Goal: Task Accomplishment & Management: Manage account settings

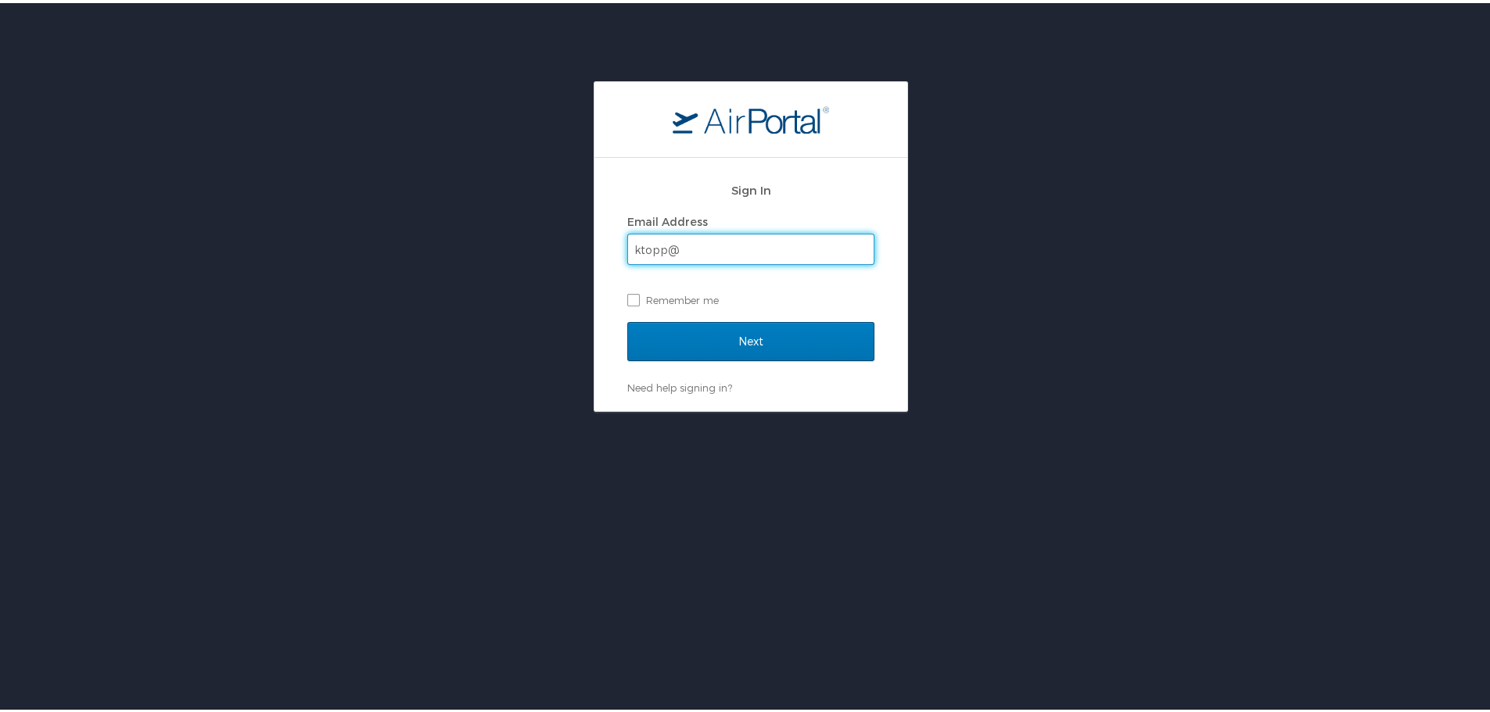
type input "ktopp@go2eventlink.com"
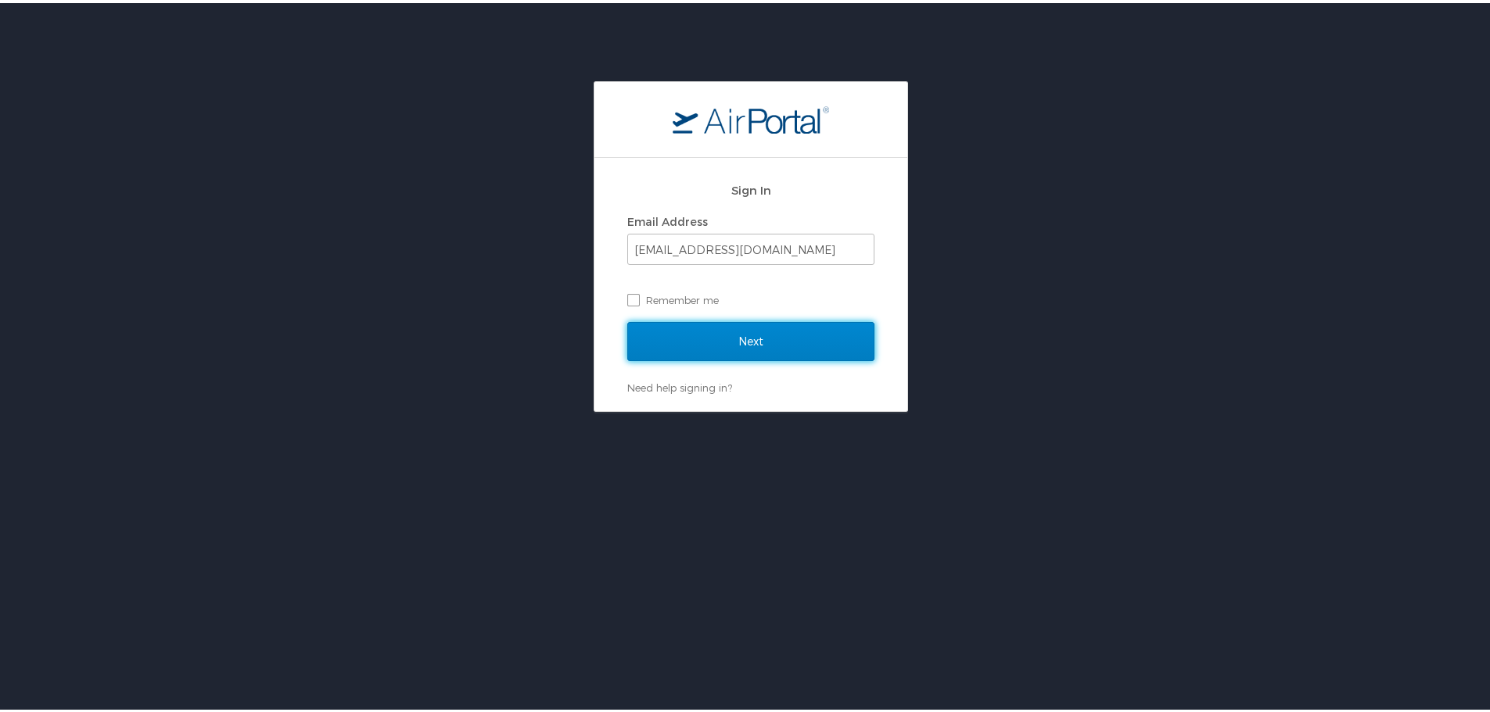
click at [746, 334] on input "Next" at bounding box center [750, 338] width 247 height 39
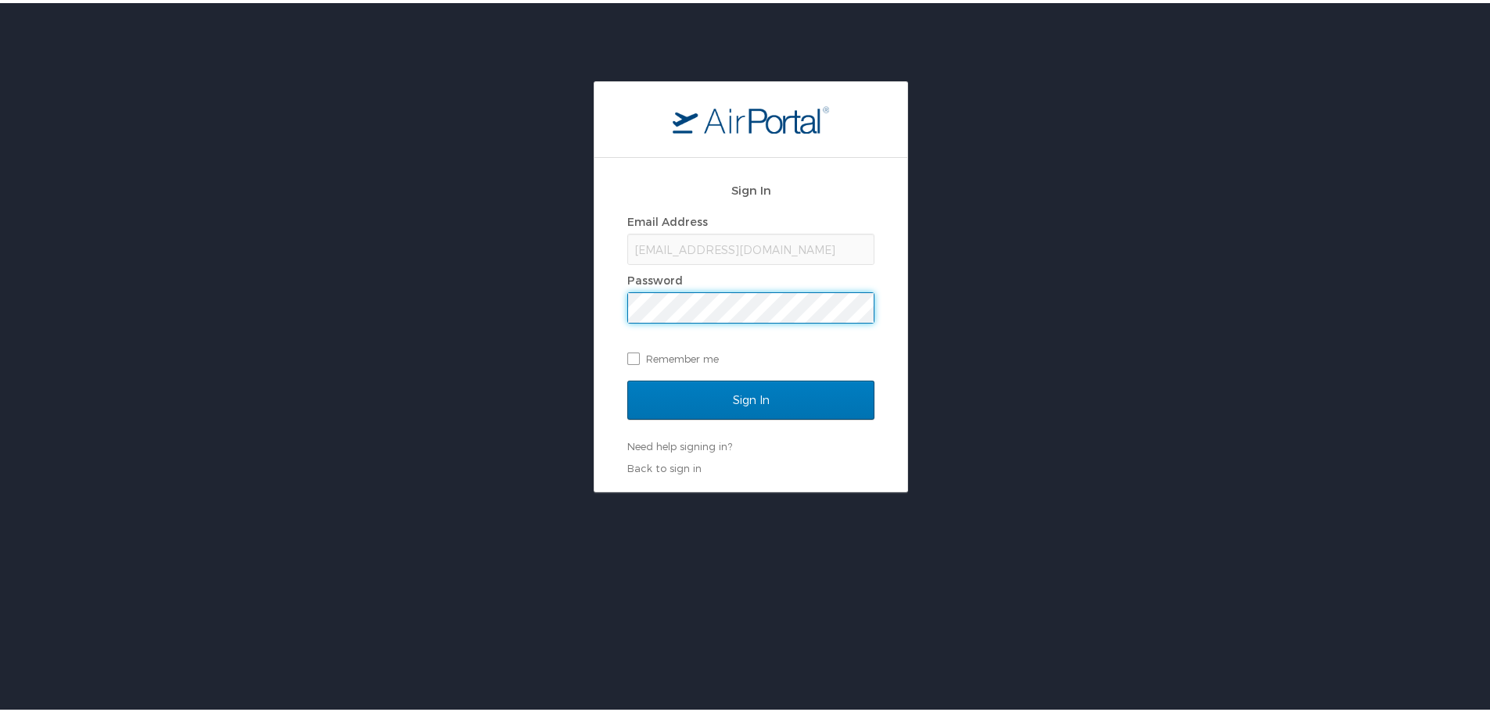
click at [627, 378] on input "Sign In" at bounding box center [750, 397] width 247 height 39
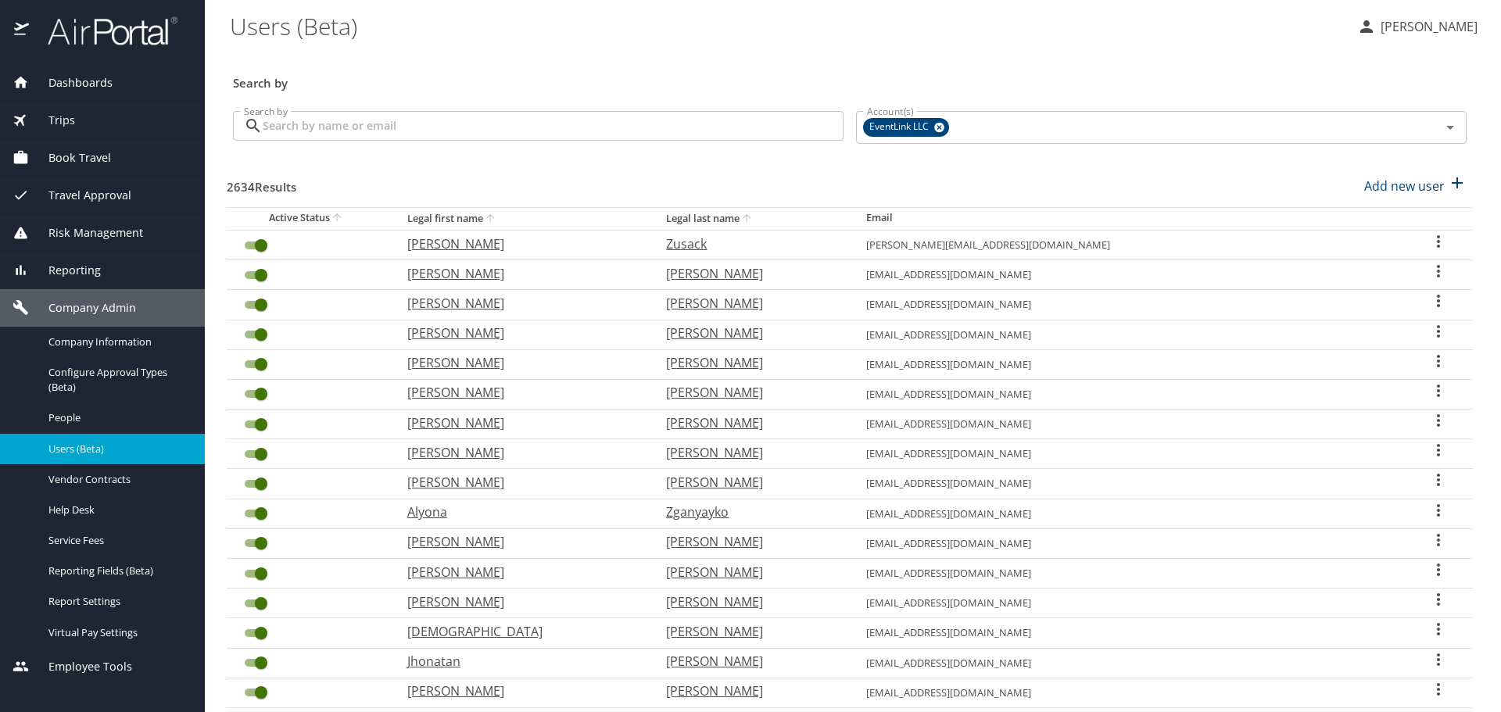
click at [1385, 178] on p "Add new user" at bounding box center [1405, 186] width 81 height 19
select select "US"
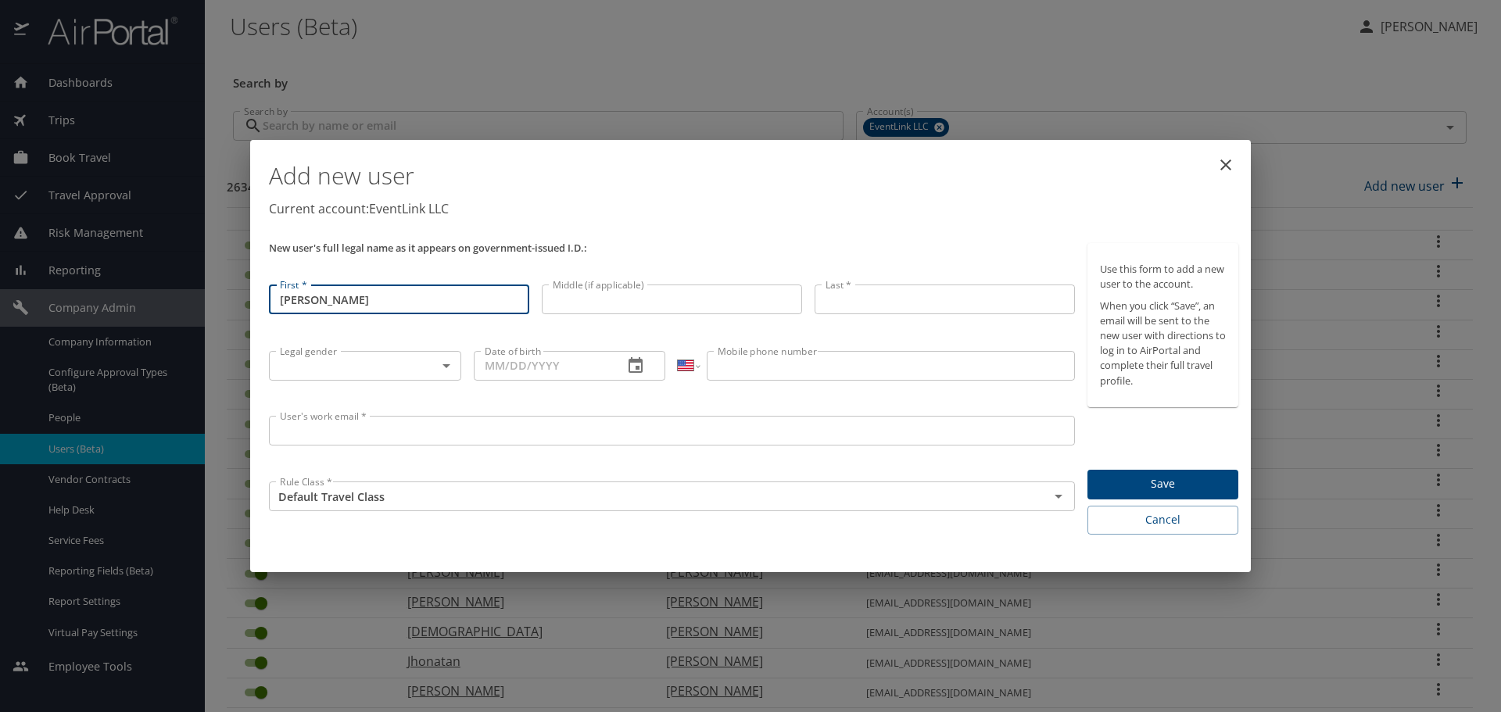
type input "[PERSON_NAME]"
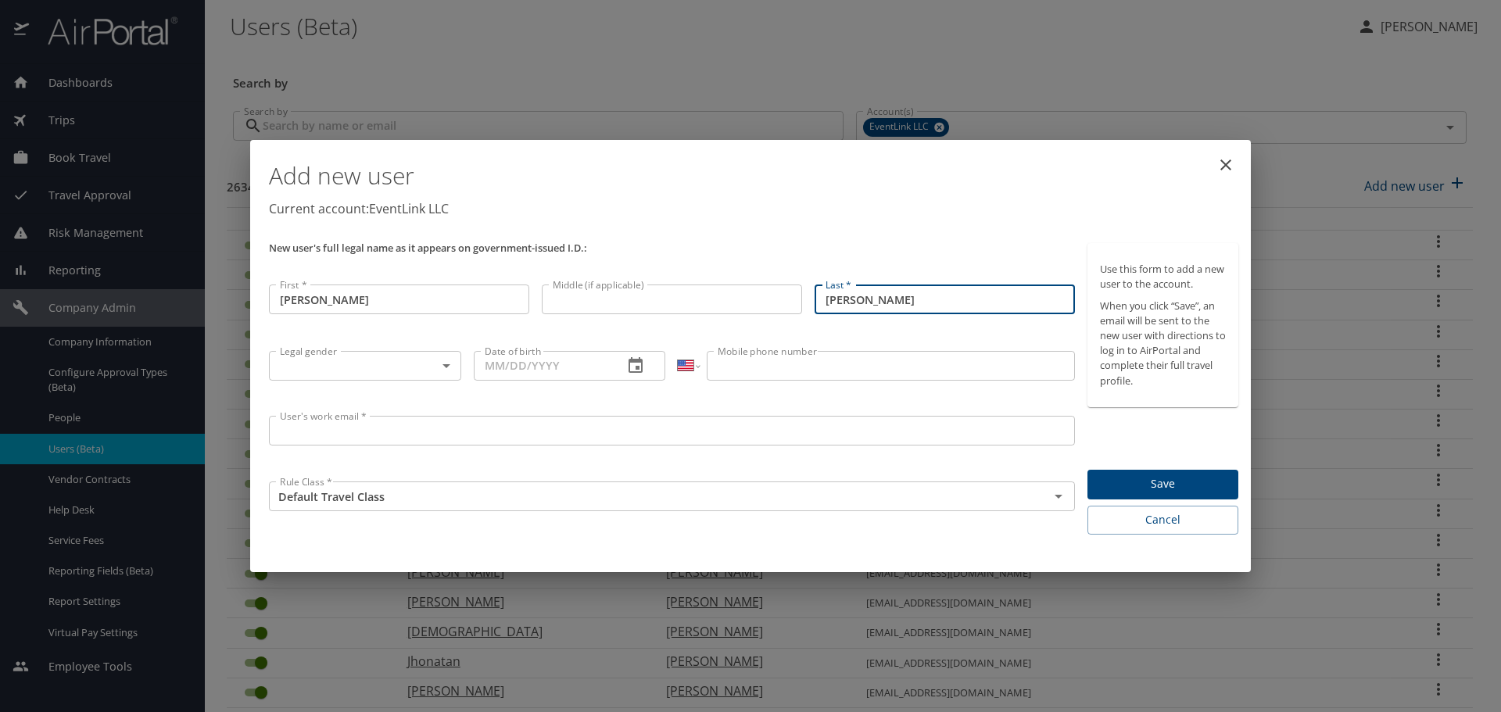
type input "[PERSON_NAME]"
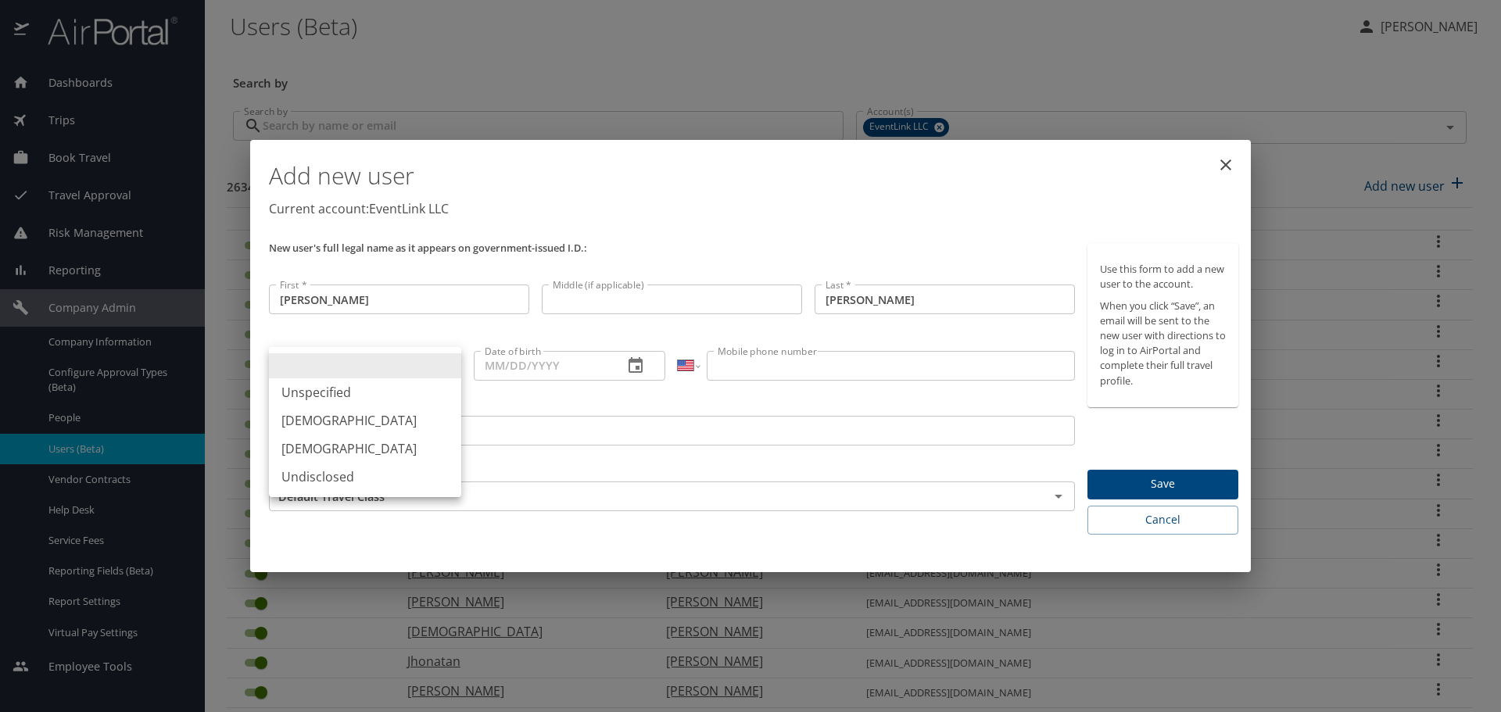
click at [369, 356] on body "Dashboards AirPortal 360™ Manager My Travel Dashboard Trips Airtinerary® Lookup…" at bounding box center [750, 356] width 1501 height 712
click at [346, 424] on li "[DEMOGRAPHIC_DATA]" at bounding box center [365, 421] width 192 height 28
type input "[DEMOGRAPHIC_DATA]"
click at [472, 375] on div "Date of birth Date of birth" at bounding box center [570, 377] width 205 height 65
click at [484, 371] on input "Date of birth" at bounding box center [543, 366] width 138 height 30
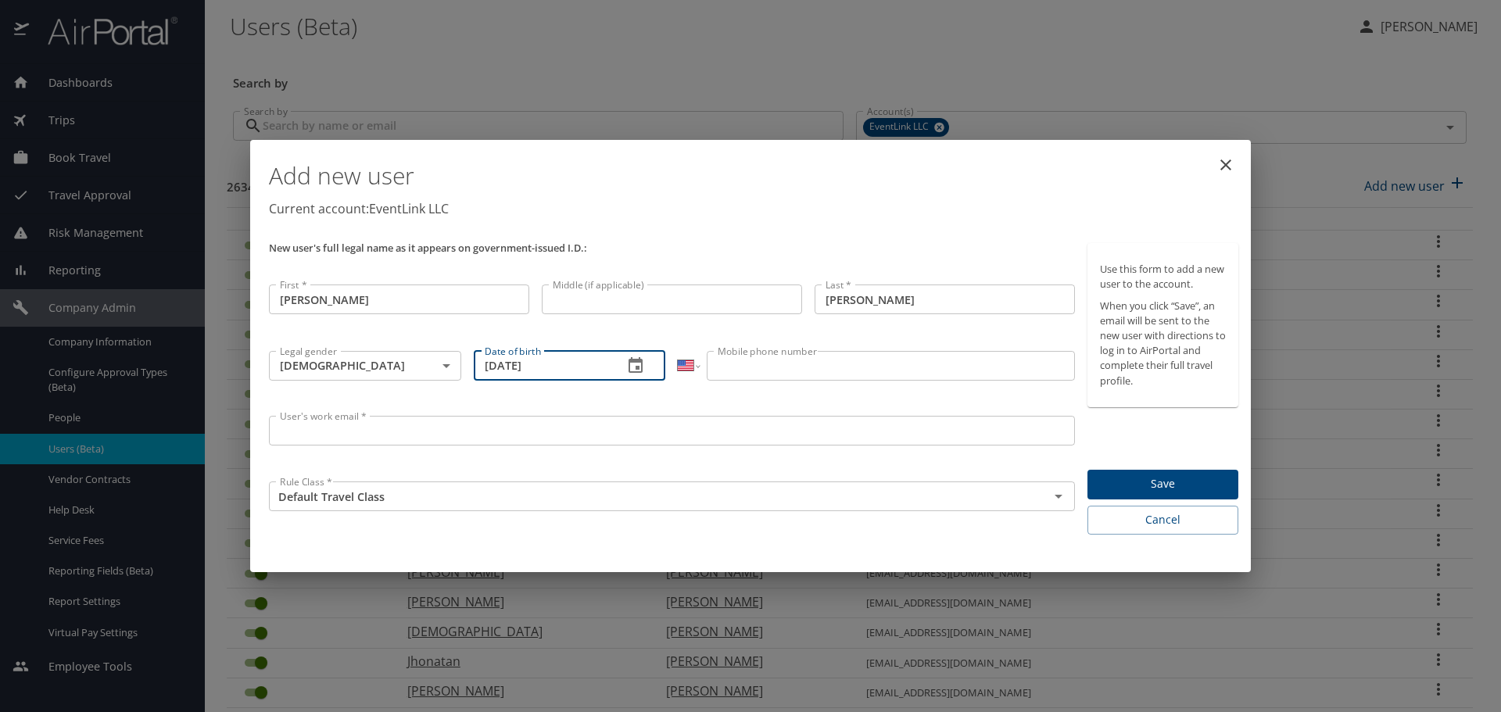
type input "[DATE]"
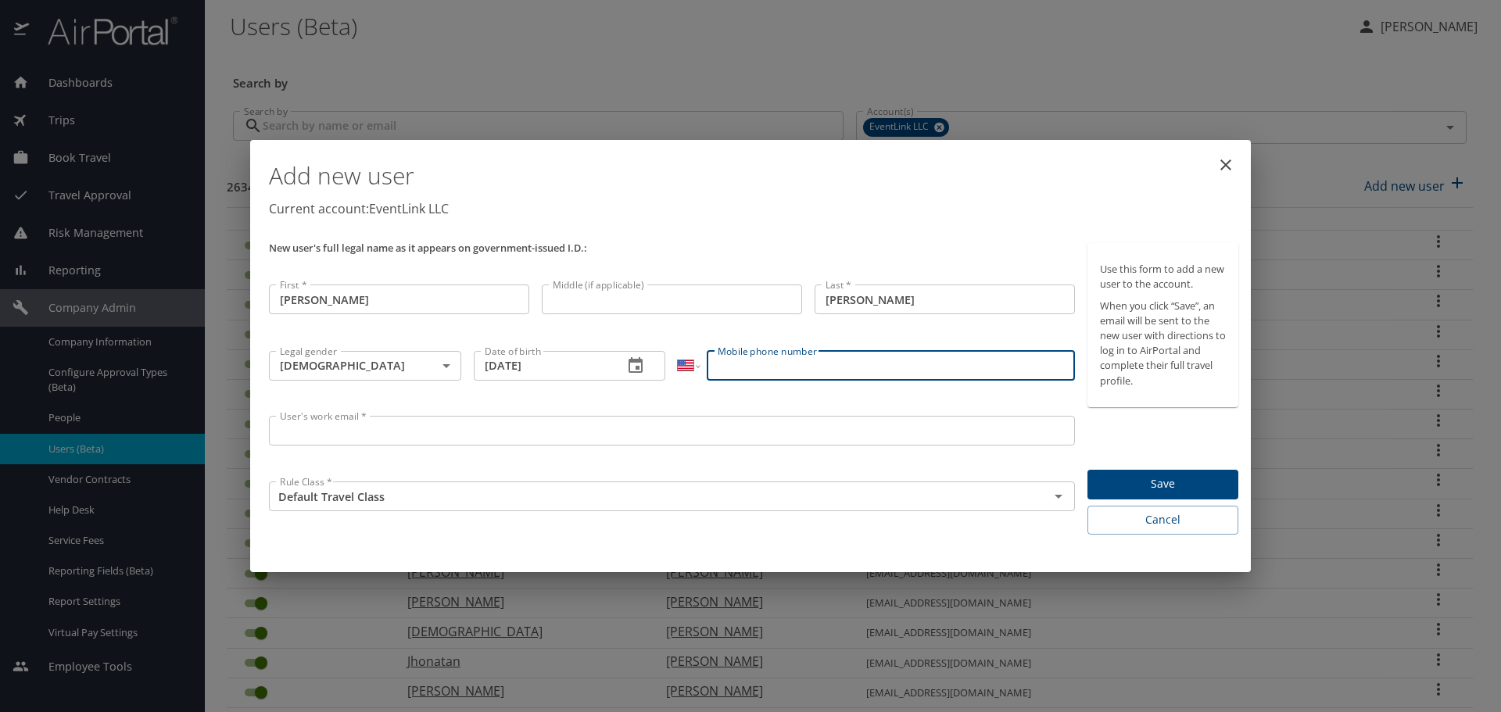
click at [741, 357] on input "Mobile phone number" at bounding box center [891, 366] width 368 height 30
type input "[PHONE_NUMBER]"
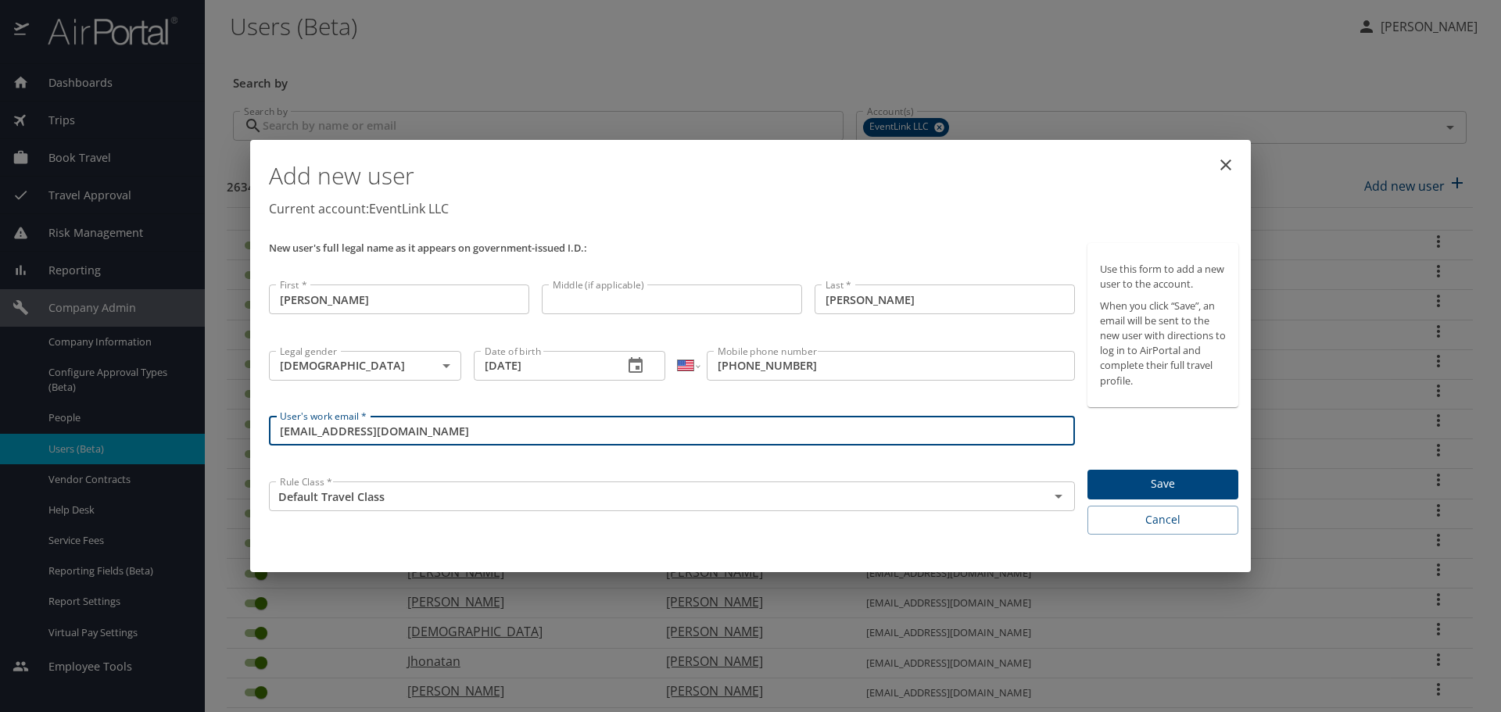
type input "[EMAIL_ADDRESS][DOMAIN_NAME]"
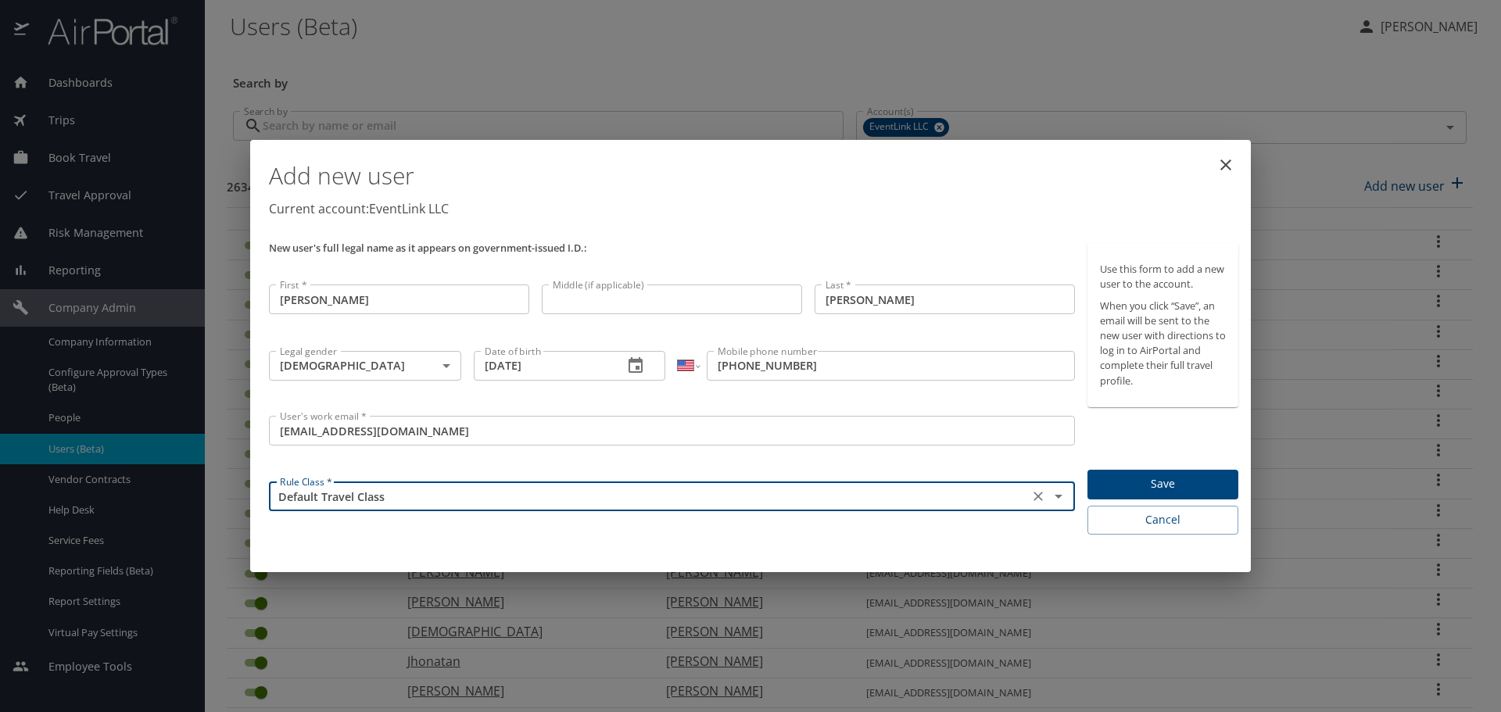
click at [1177, 476] on span "Save" at bounding box center [1163, 485] width 126 height 20
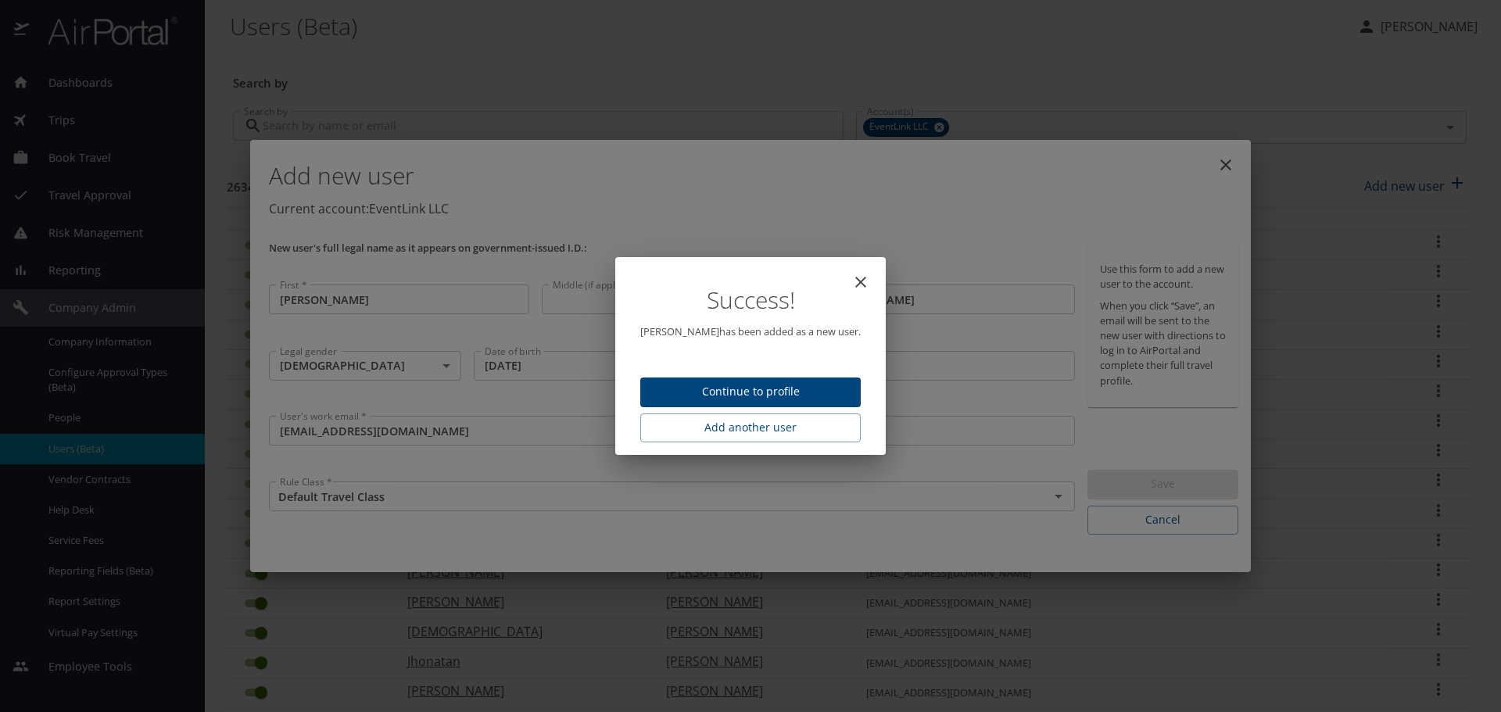
click at [742, 393] on span "Continue to profile" at bounding box center [750, 392] width 195 height 20
select select "US"
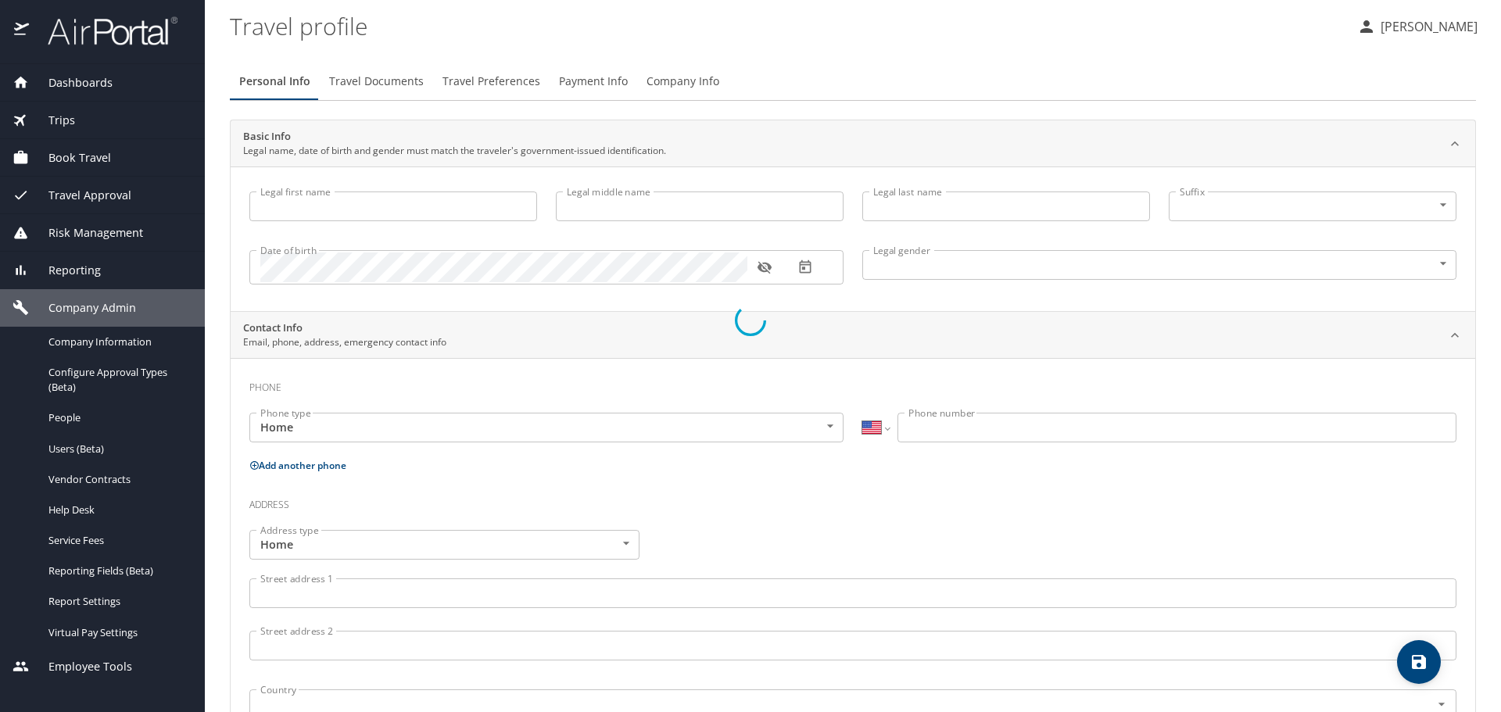
type input "[PERSON_NAME]"
type input "[DEMOGRAPHIC_DATA]"
select select "US"
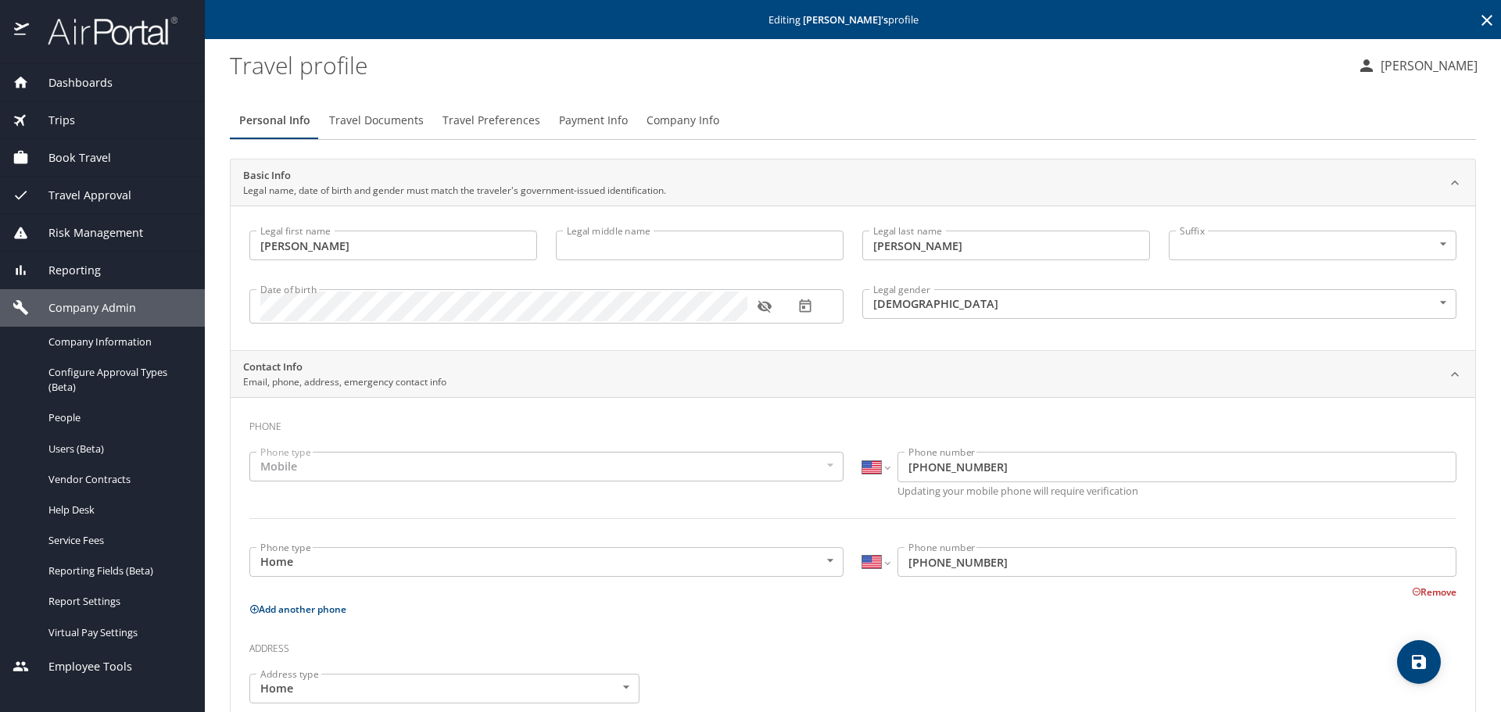
click at [491, 127] on span "Travel Preferences" at bounding box center [492, 121] width 98 height 20
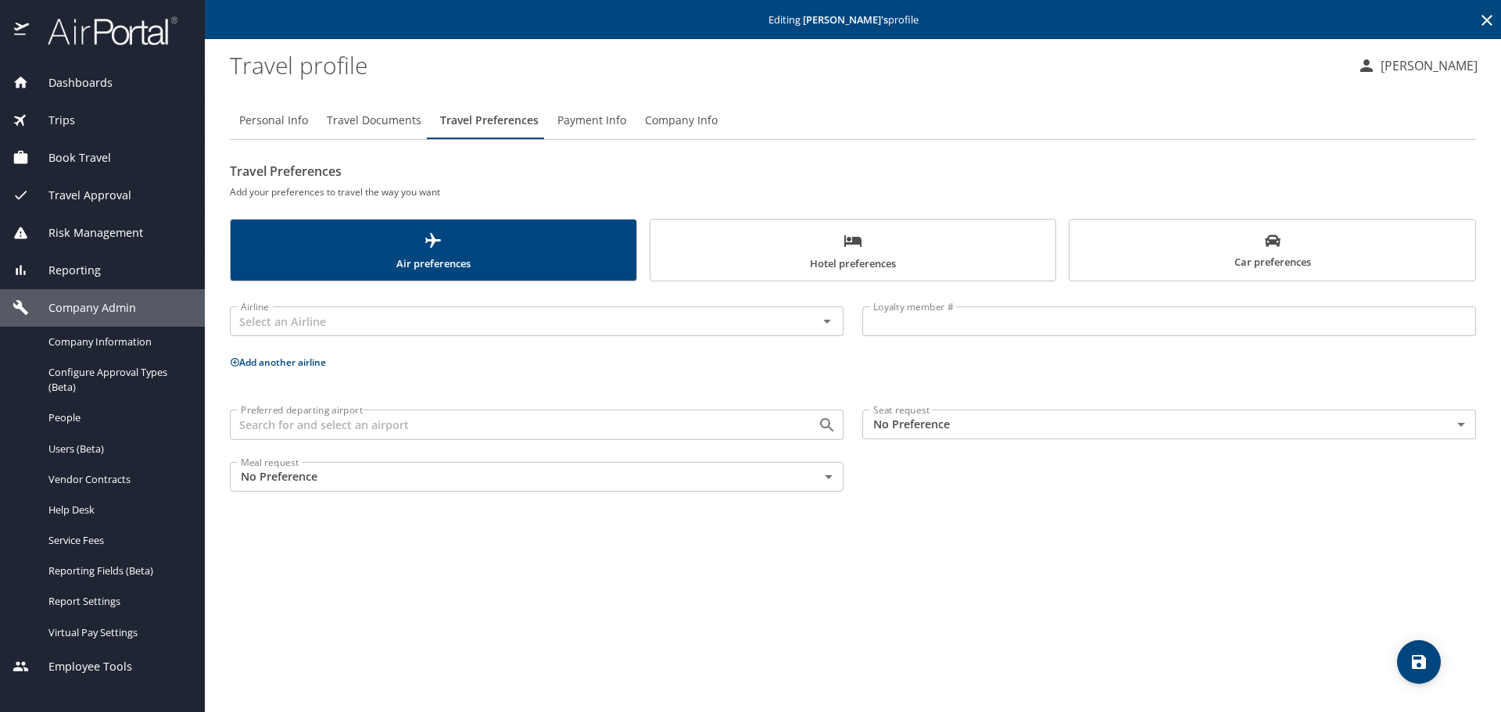
click at [334, 317] on input "text" at bounding box center [514, 321] width 558 height 20
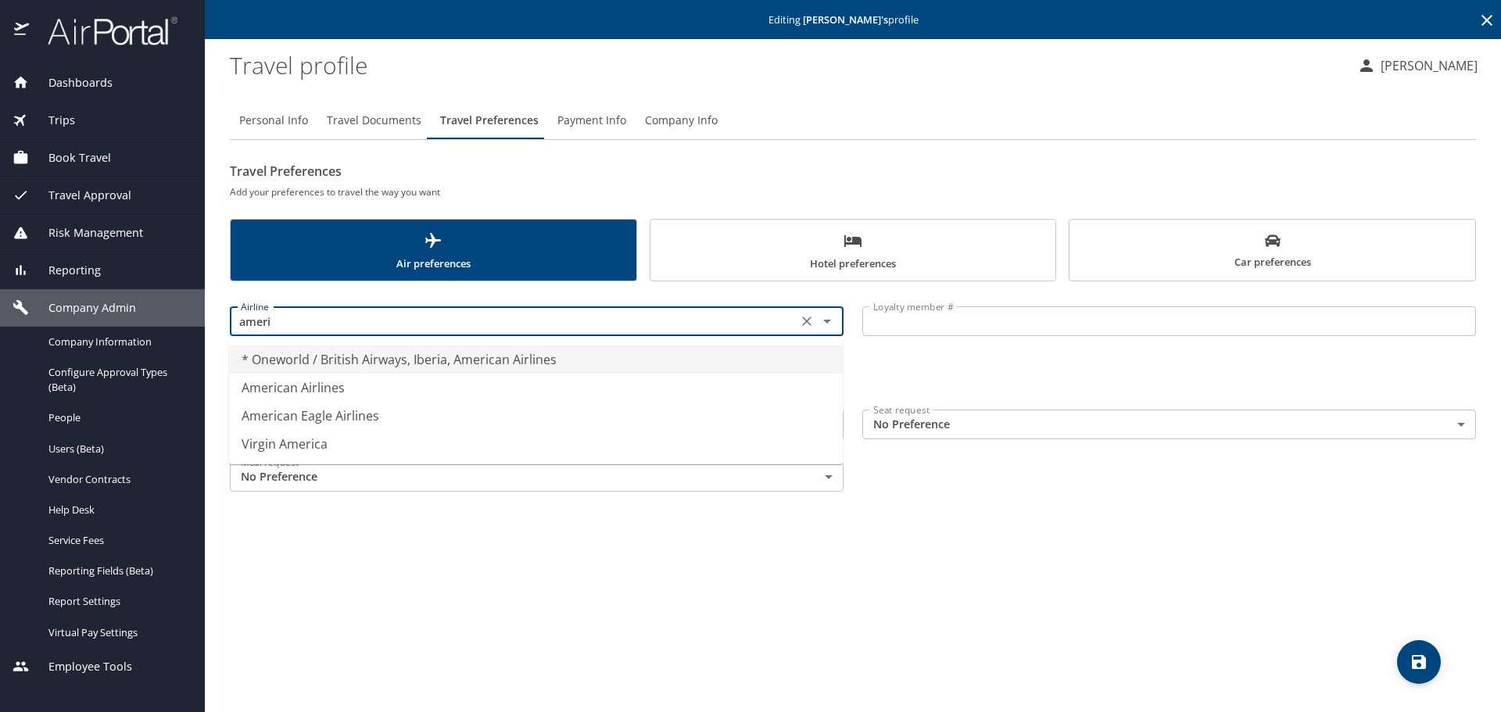
type input "American Airlines"
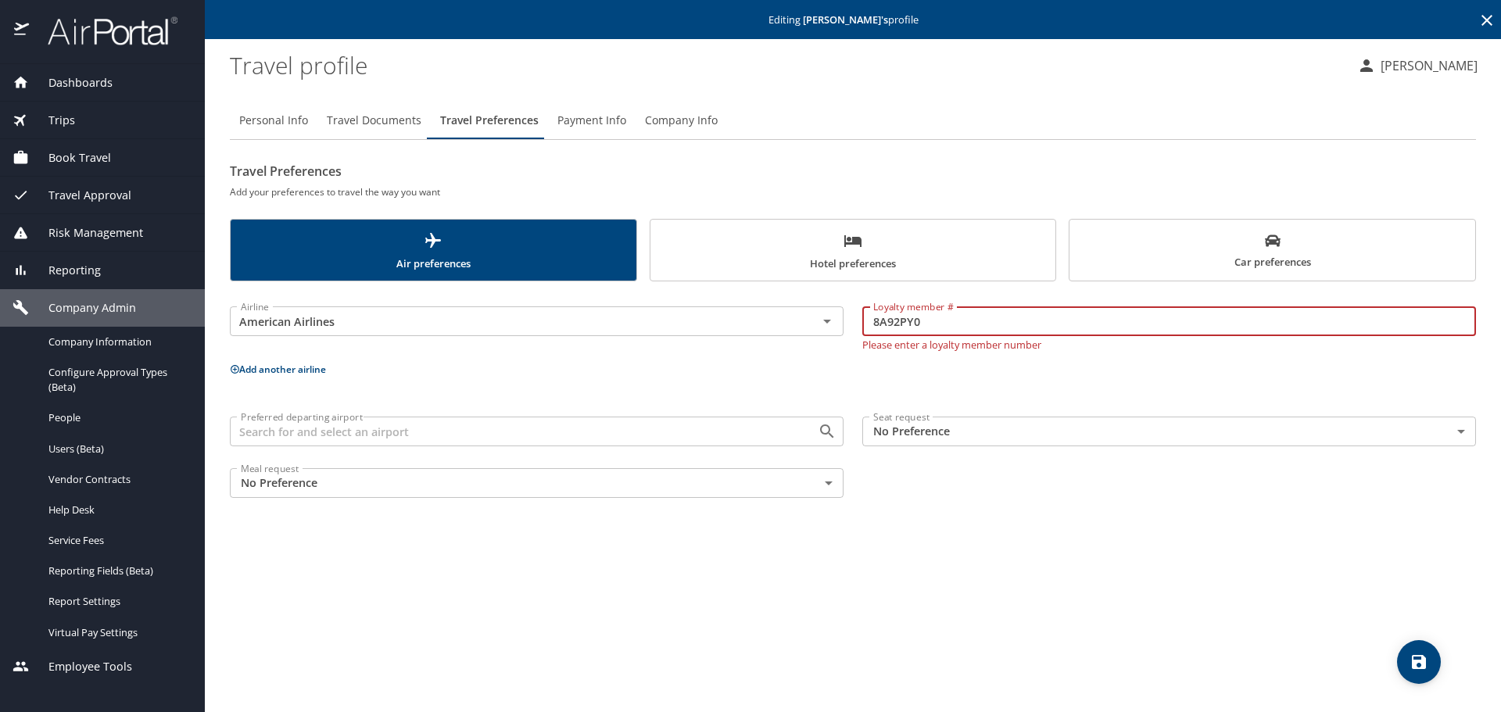
type input "8A92PY0"
click at [323, 374] on div "Airline American Airlines Airline Loyalty member # 8A92PY0 Loyalty member # Ple…" at bounding box center [853, 399] width 1247 height 217
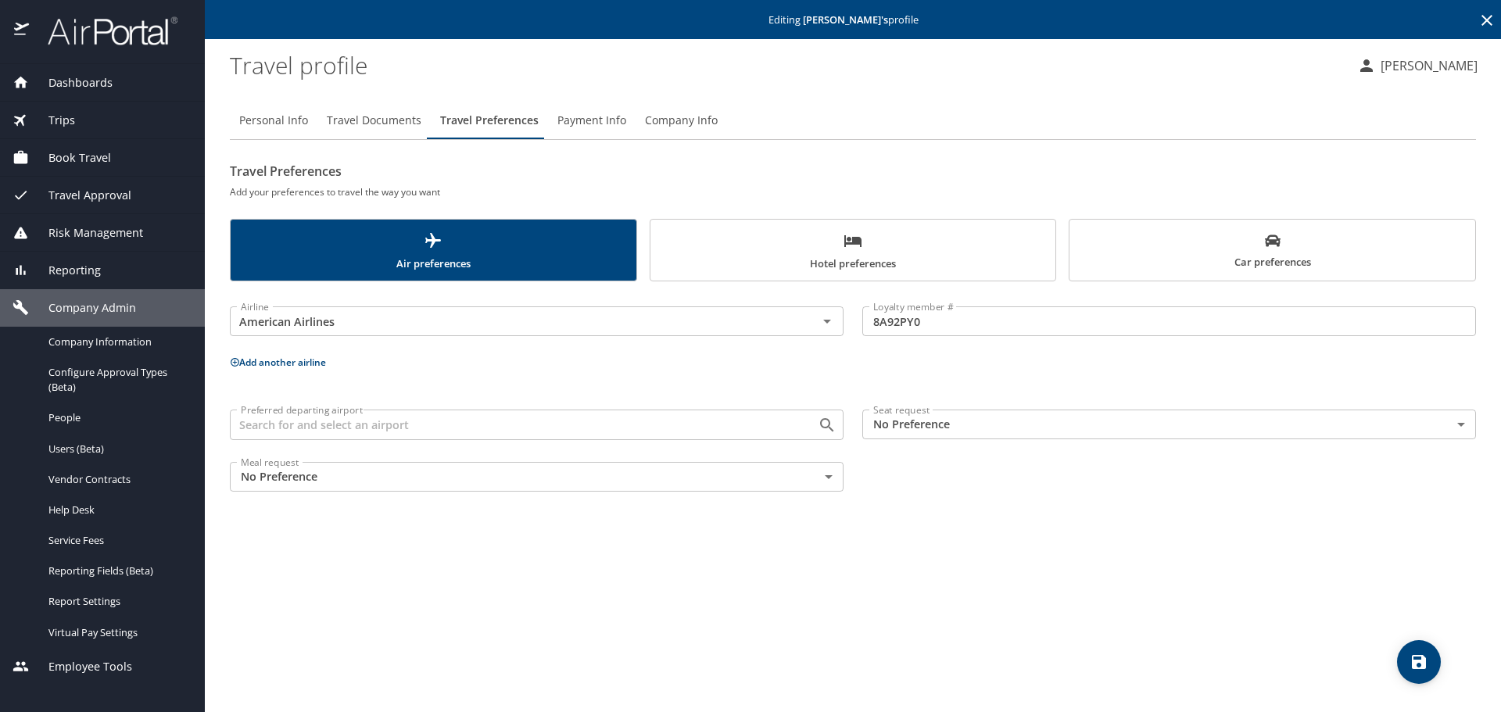
click at [312, 365] on button "Add another airline" at bounding box center [278, 362] width 96 height 13
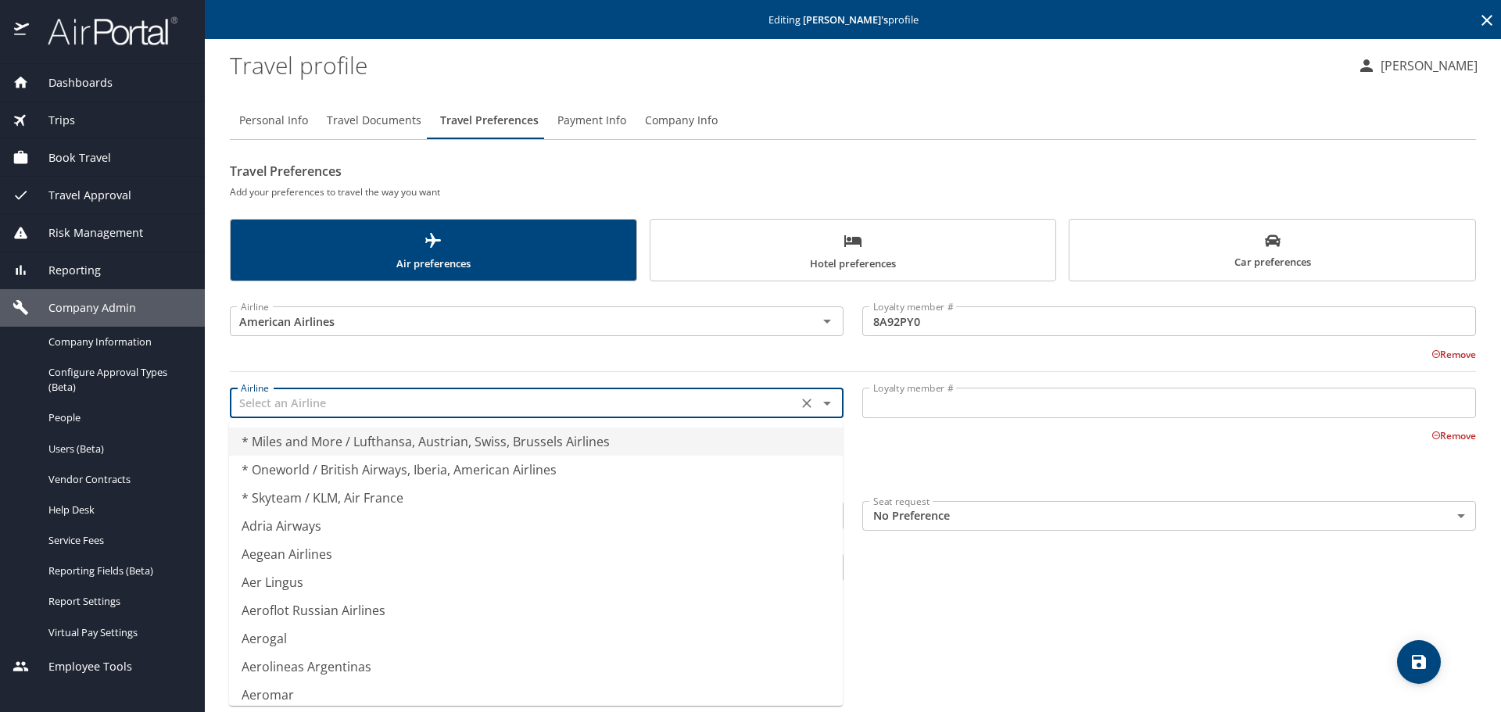
click at [340, 398] on input "text" at bounding box center [514, 403] width 558 height 20
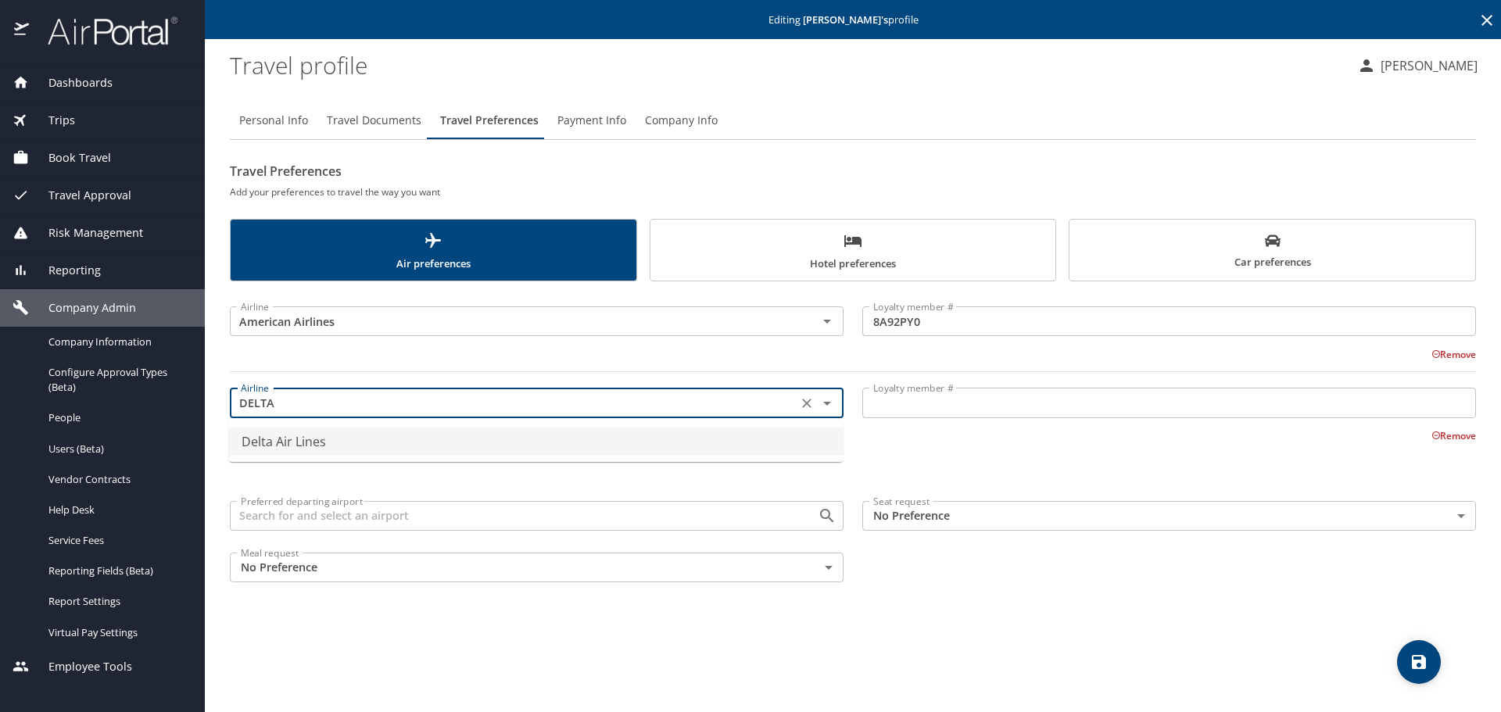
type input "Delta Air Lines"
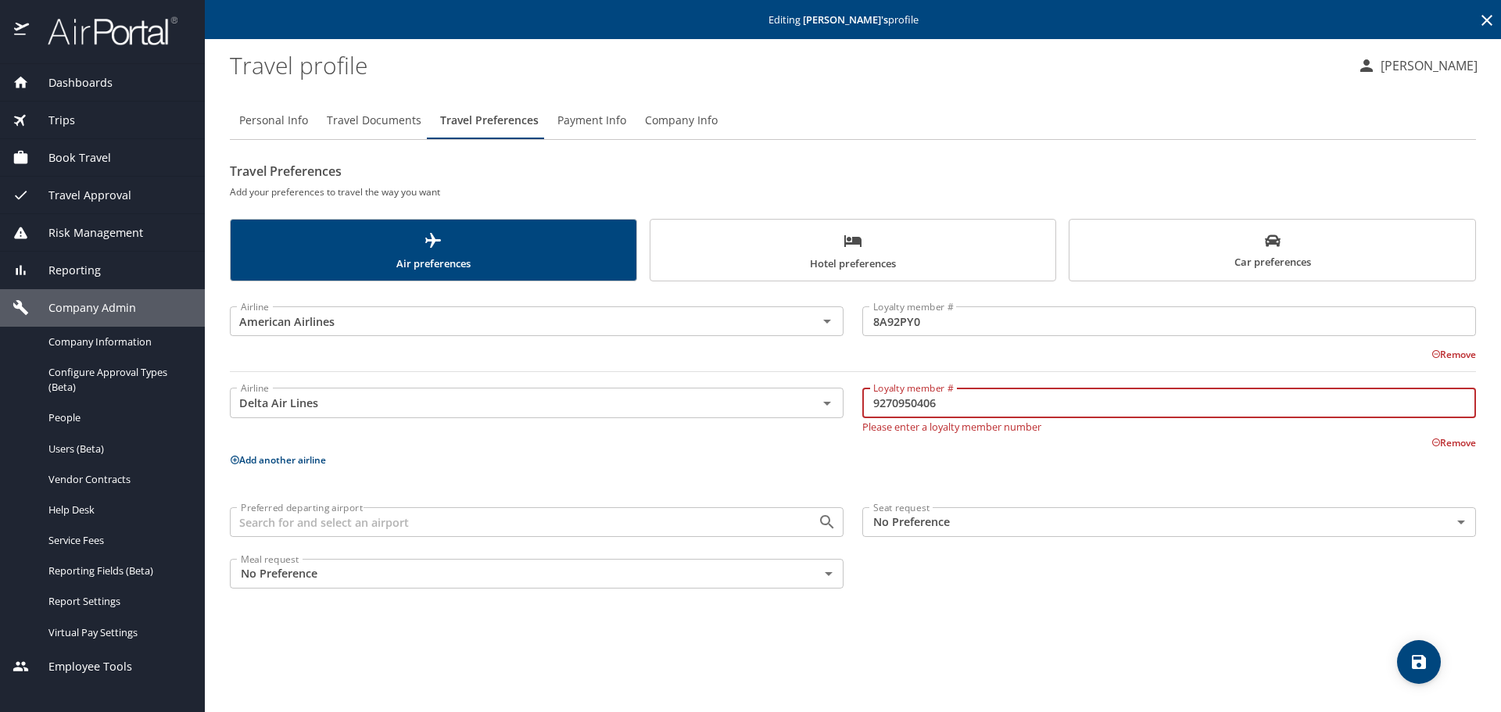
type input "9270950406"
click at [306, 462] on p "Add another airline" at bounding box center [853, 460] width 1247 height 20
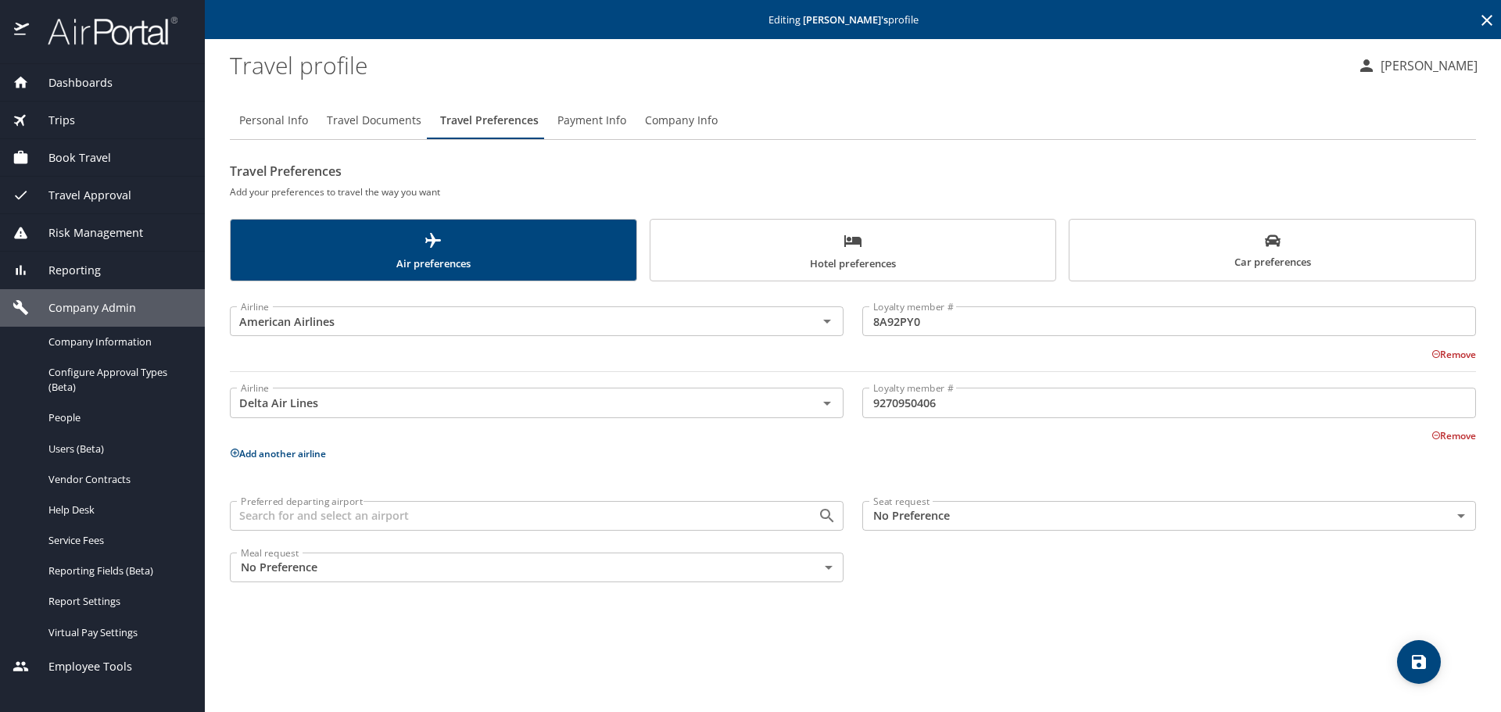
click at [306, 457] on button "Add another airline" at bounding box center [278, 453] width 96 height 13
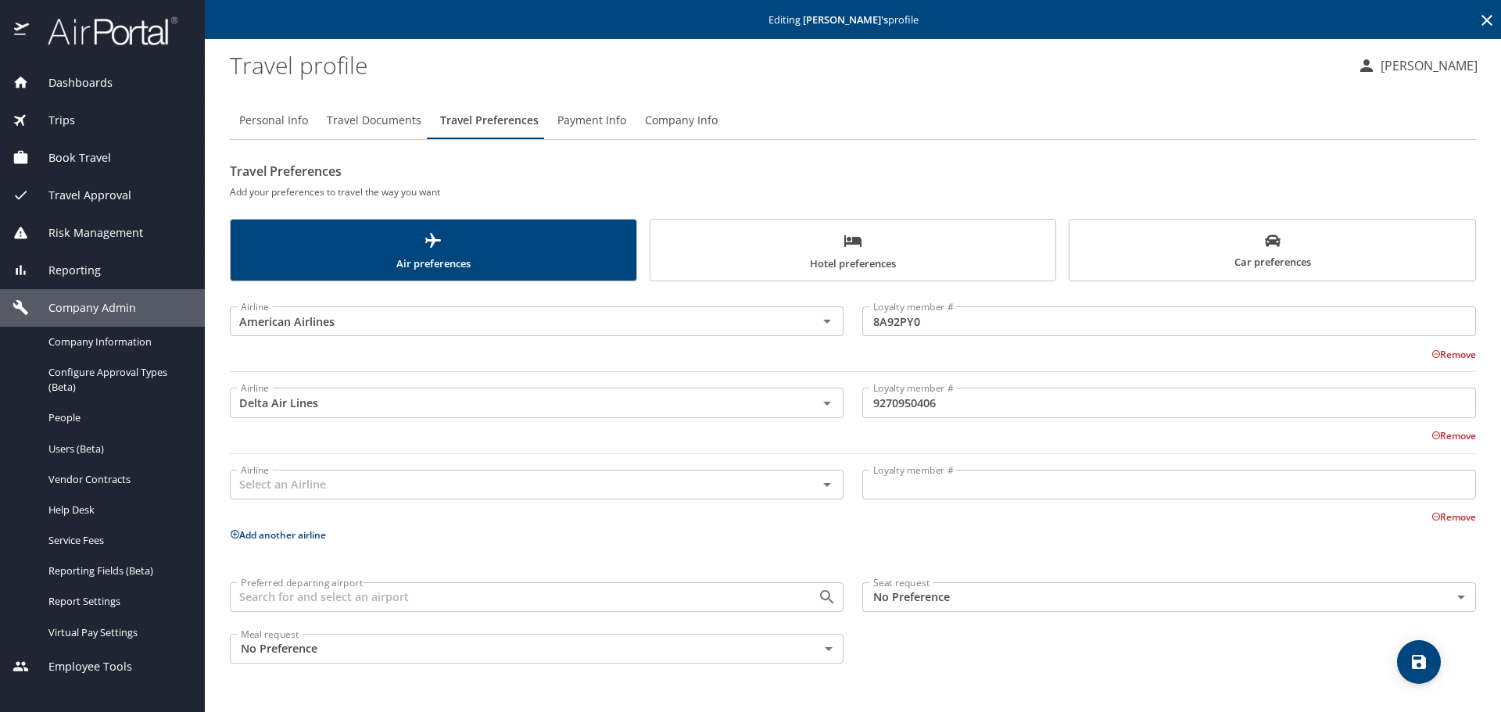
click at [324, 487] on input "text" at bounding box center [514, 485] width 558 height 20
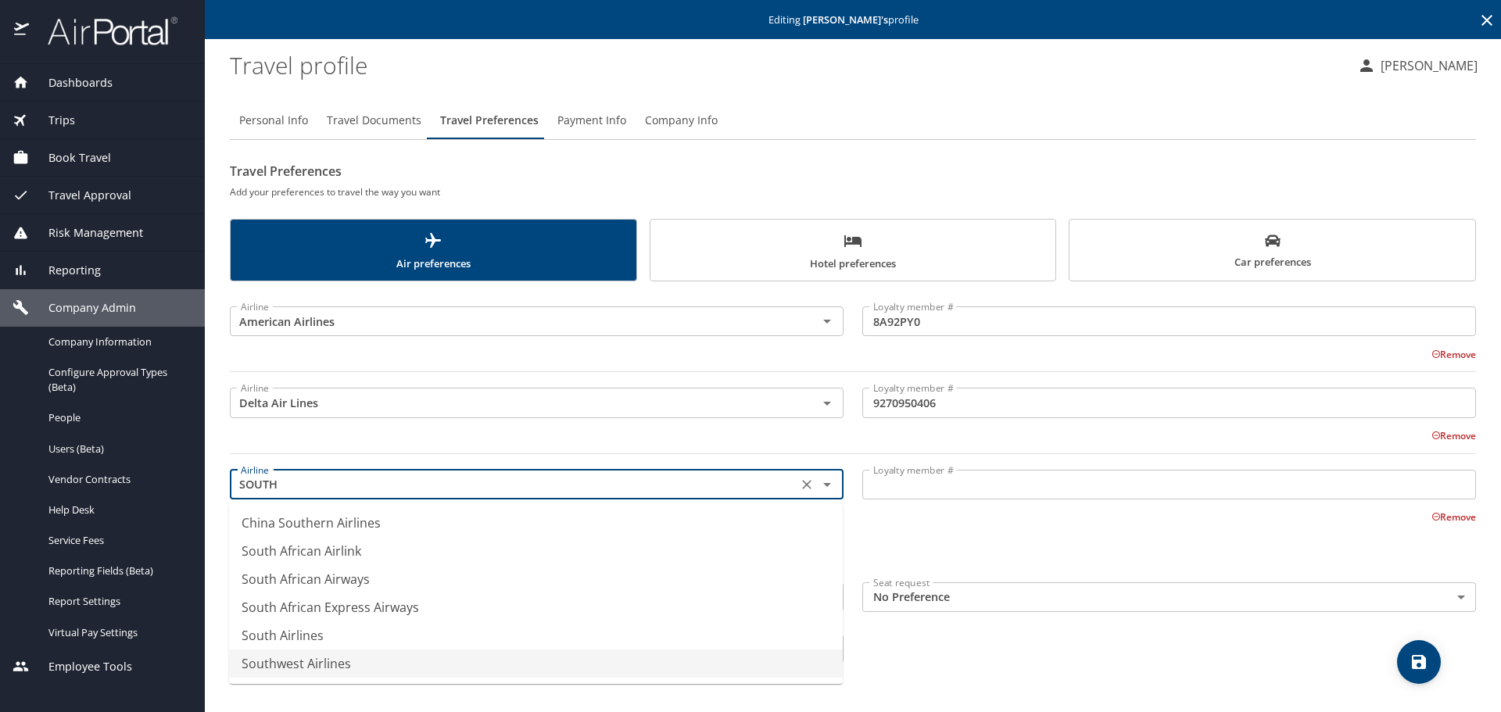
click at [381, 653] on li "Southwest Airlines" at bounding box center [536, 664] width 614 height 28
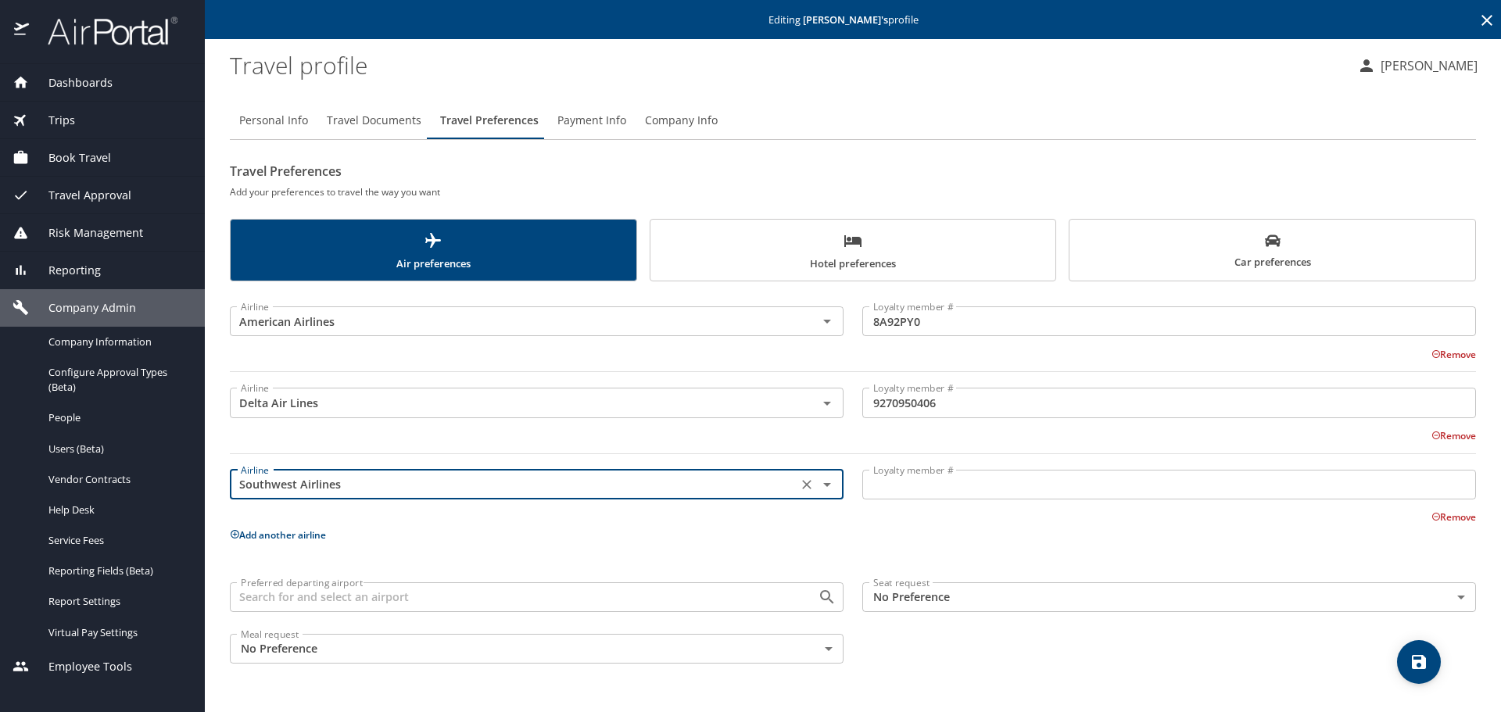
type input "Southwest Airlines"
click at [883, 486] on input "Loyalty member #" at bounding box center [1170, 485] width 614 height 30
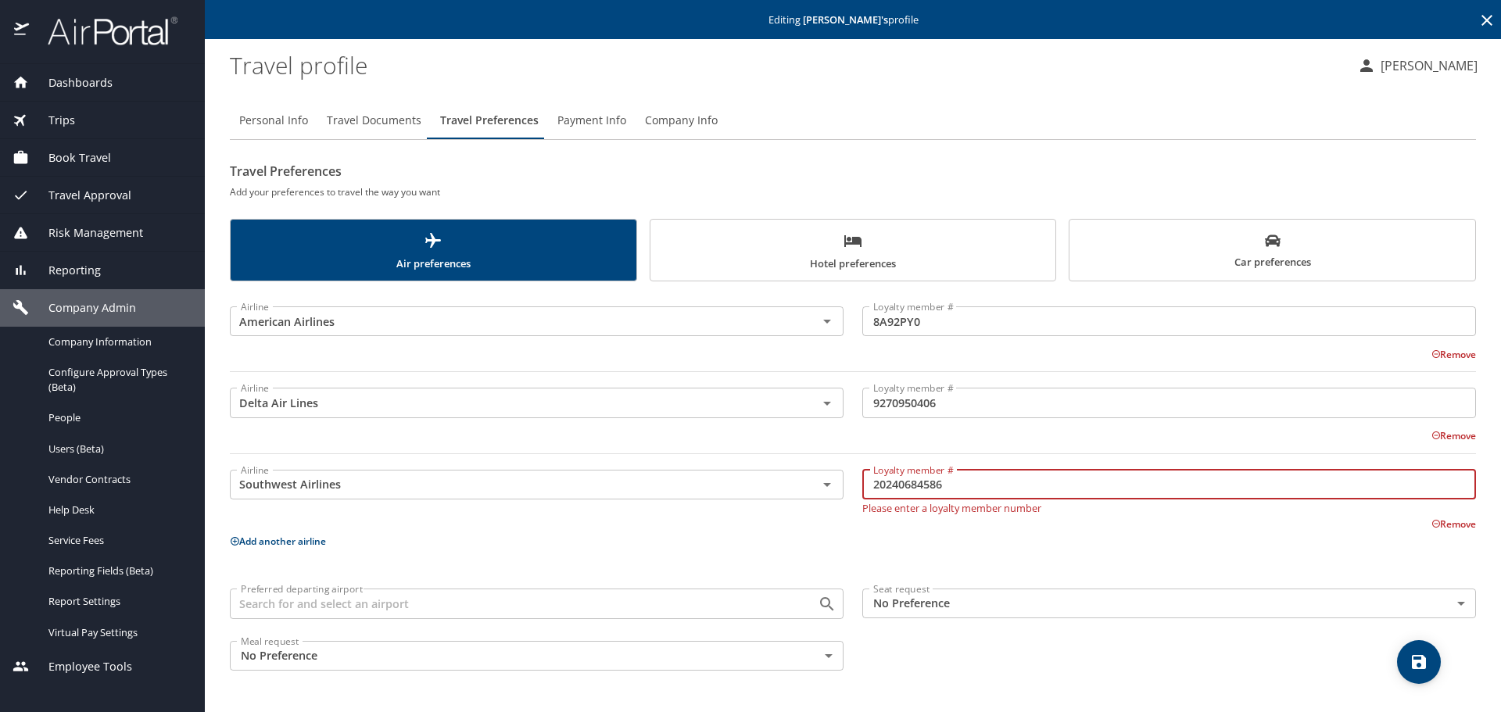
type input "20240684586"
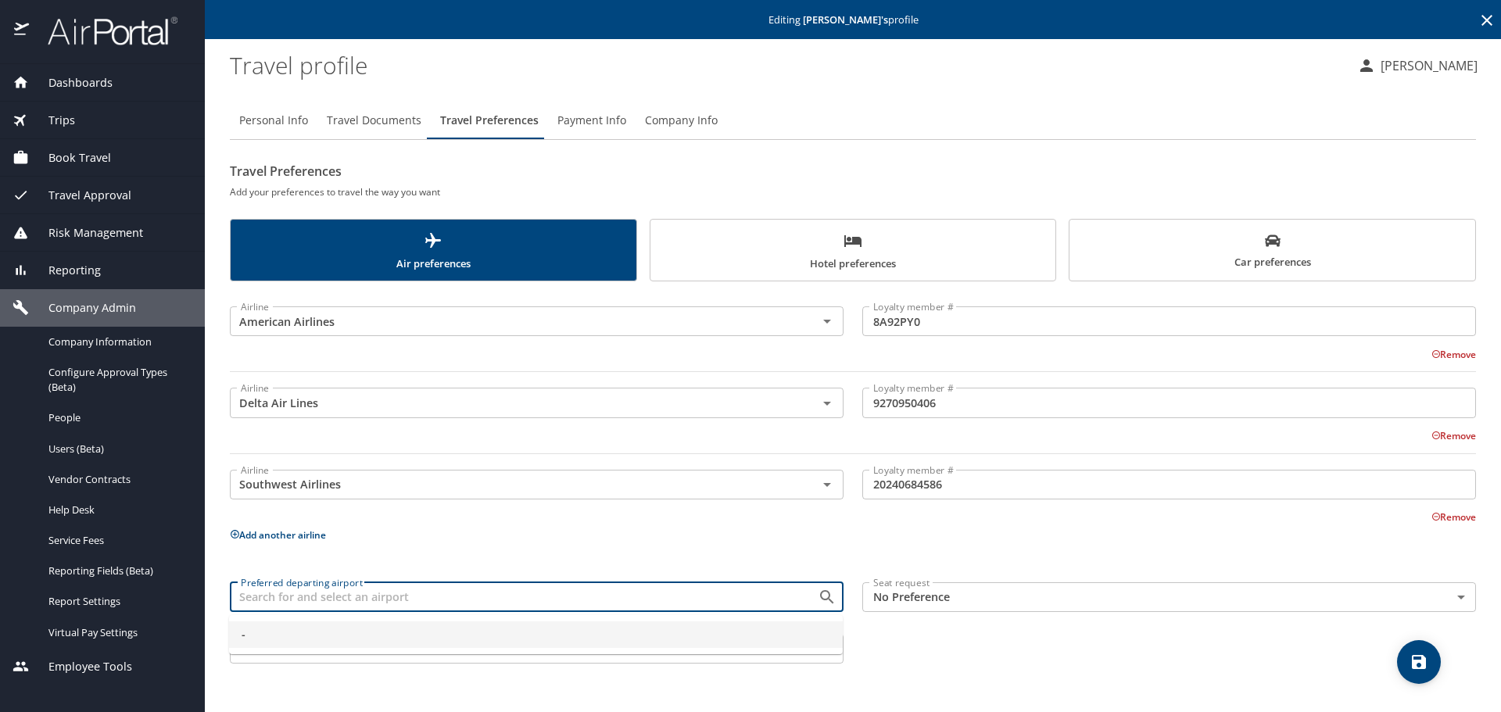
click at [325, 597] on input "Preferred departing airport" at bounding box center [514, 597] width 558 height 20
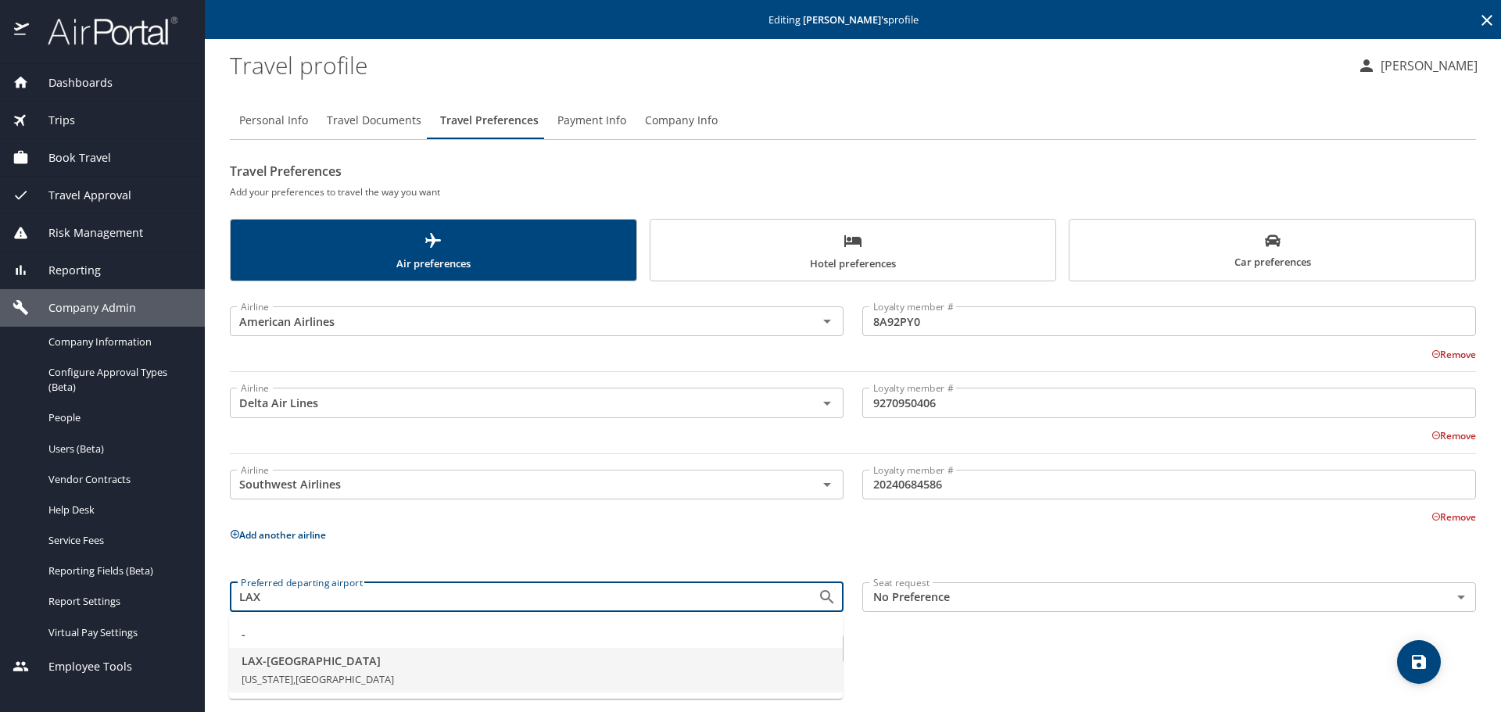
click at [290, 657] on span "LAX - [GEOGRAPHIC_DATA]" at bounding box center [536, 661] width 589 height 17
type input "LAX - [GEOGRAPHIC_DATA]"
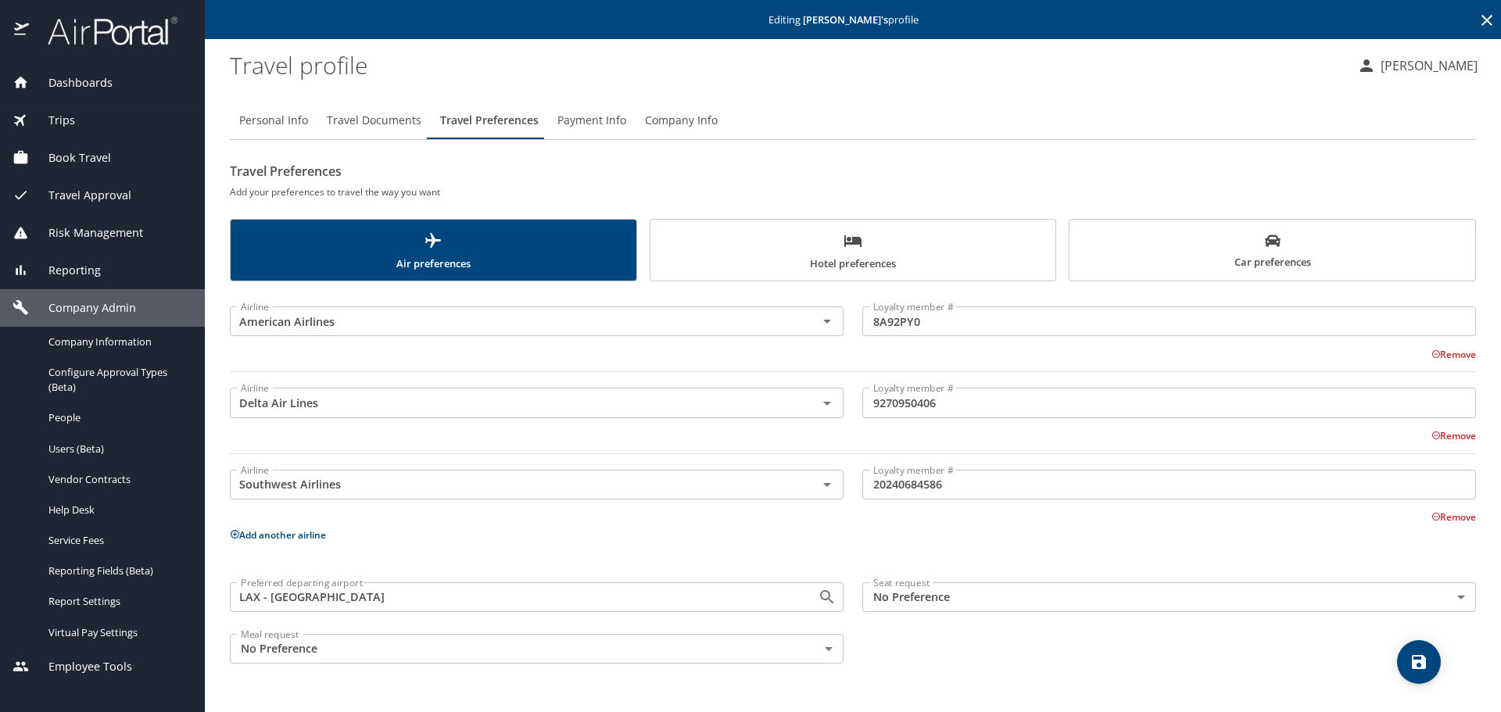
click at [977, 596] on body "Dashboards AirPortal 360™ Manager My Travel Dashboard Trips Airtinerary® Lookup…" at bounding box center [750, 356] width 1501 height 712
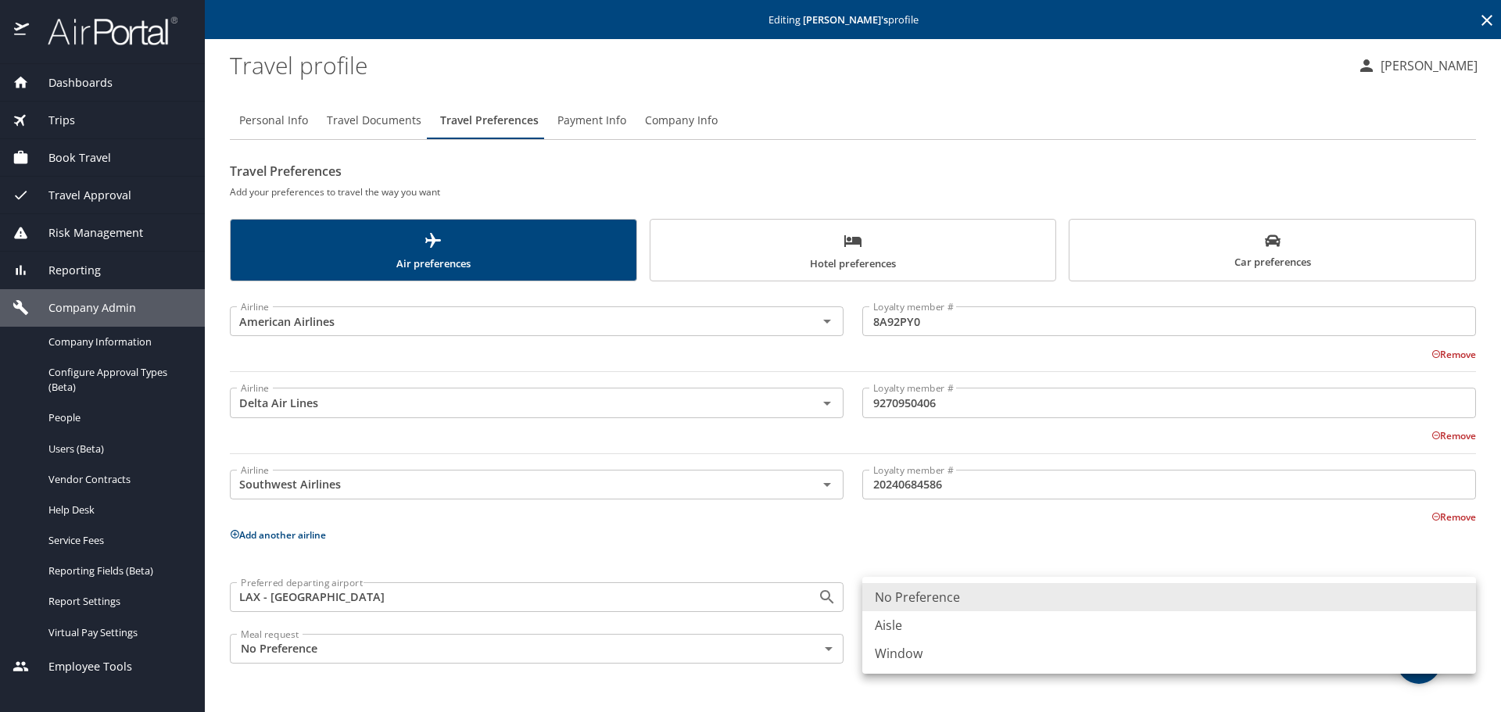
click at [922, 628] on li "Aisle" at bounding box center [1170, 626] width 614 height 28
type input "Aisle"
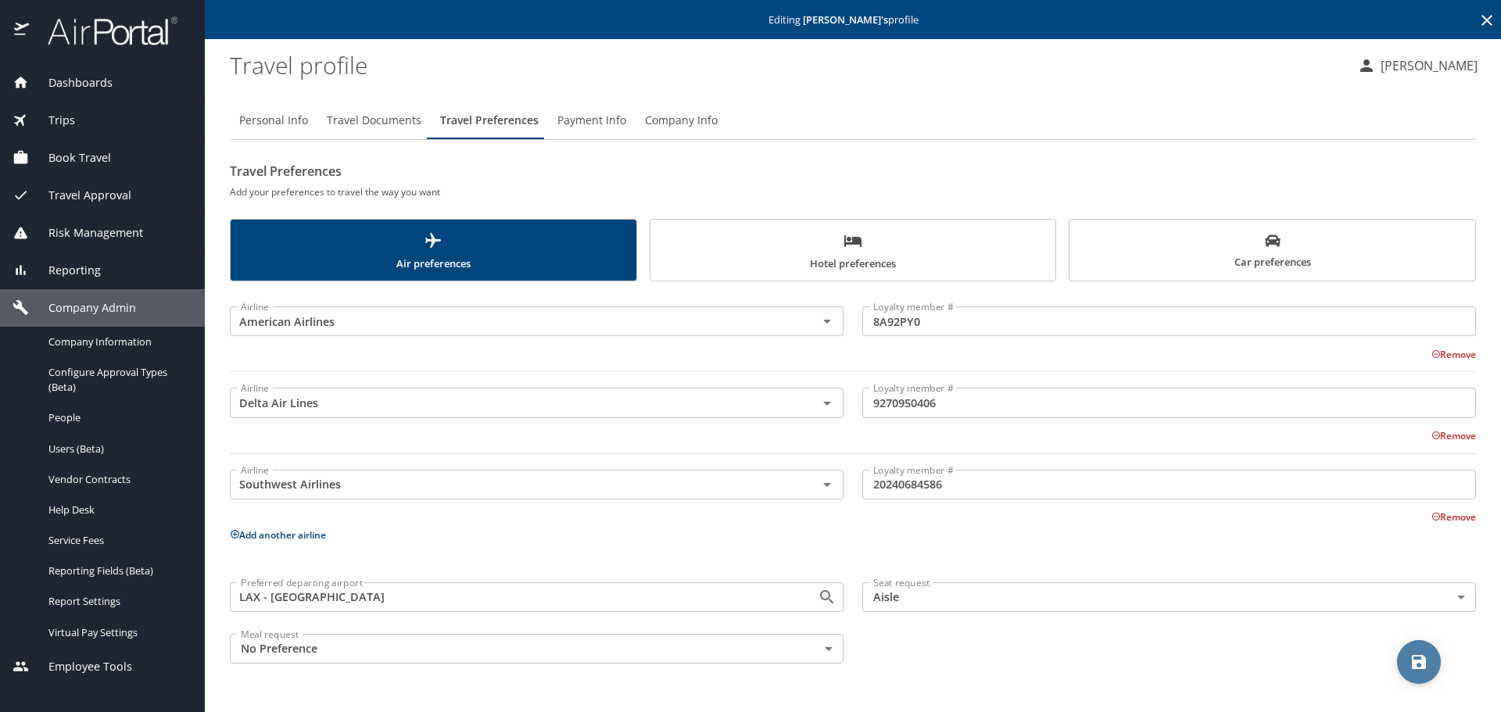
click at [1413, 671] on icon "save" at bounding box center [1419, 662] width 19 height 19
